Goal: Task Accomplishment & Management: Manage account settings

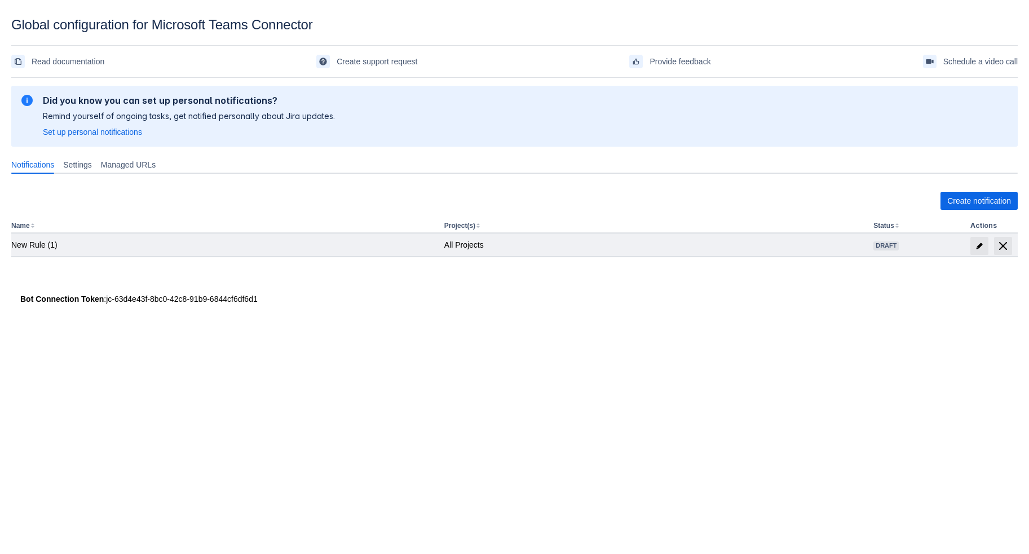
click at [196, 250] on div "New Rule (1)" at bounding box center [223, 244] width 424 height 11
click at [32, 250] on div "New Rule (1)" at bounding box center [223, 244] width 424 height 11
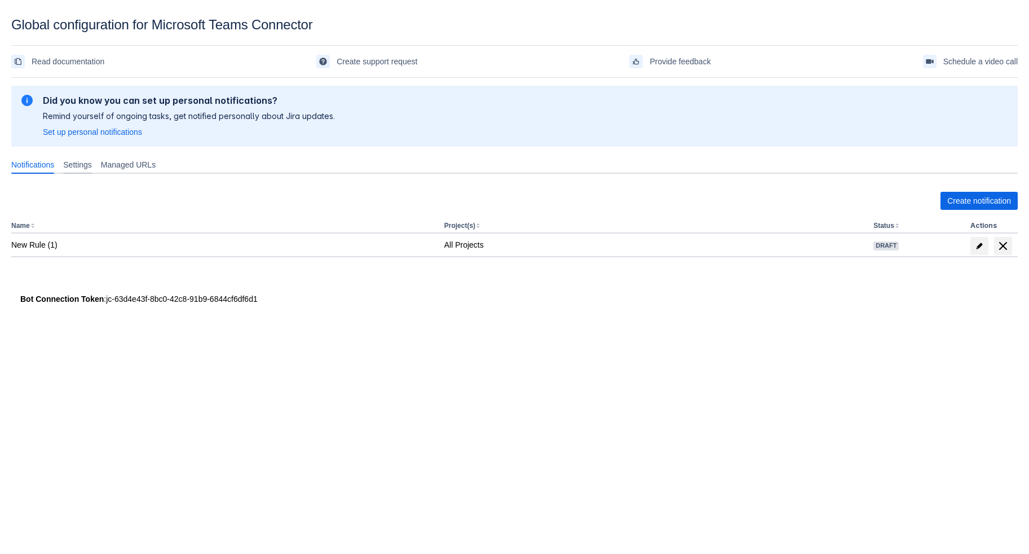
click at [92, 170] on span "Settings" at bounding box center [77, 164] width 29 height 11
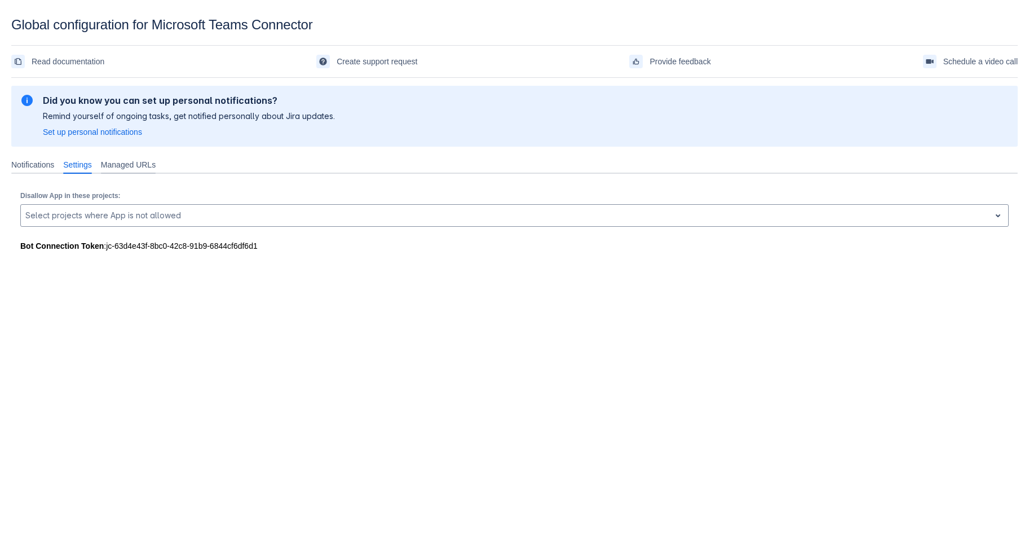
click at [156, 170] on span "Managed URLs" at bounding box center [128, 164] width 55 height 11
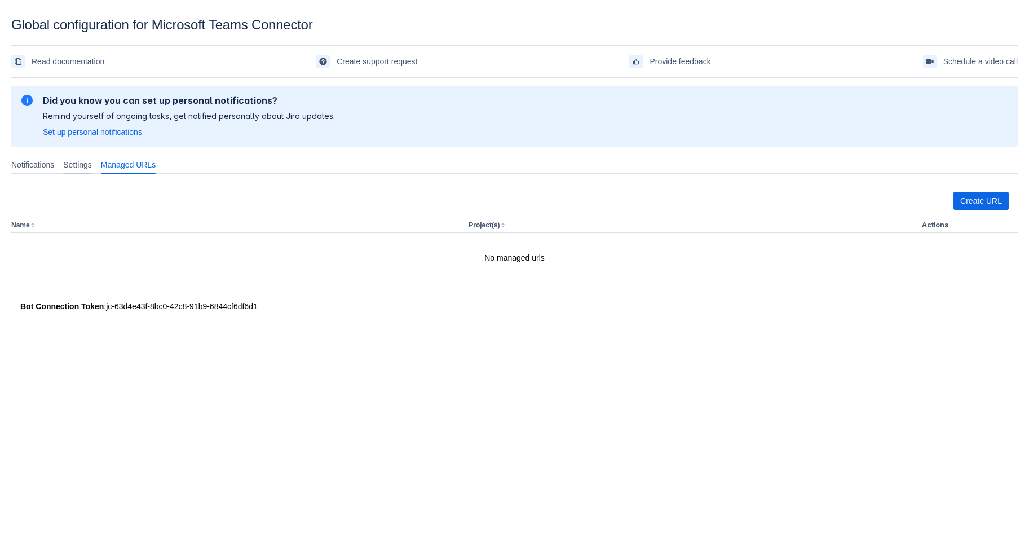
click at [92, 170] on span "Settings" at bounding box center [77, 164] width 29 height 11
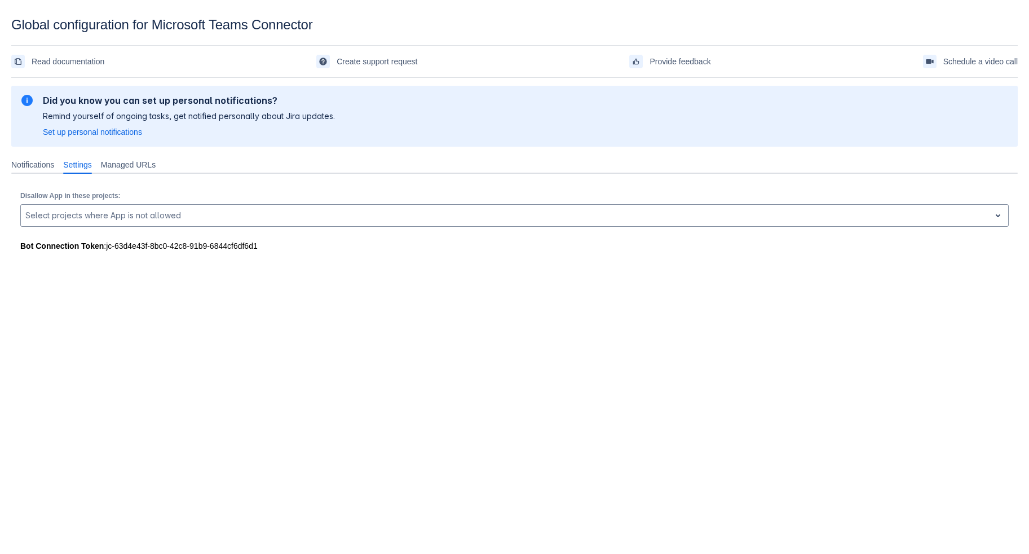
click at [168, 251] on div "Bot Connection Token : jc-63d4e43f-8bc0-42c8-91b9-6844cf6df6d1" at bounding box center [514, 245] width 988 height 11
